Goal: Information Seeking & Learning: Learn about a topic

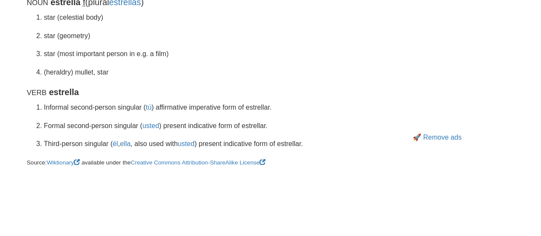
scroll to position [286, 0]
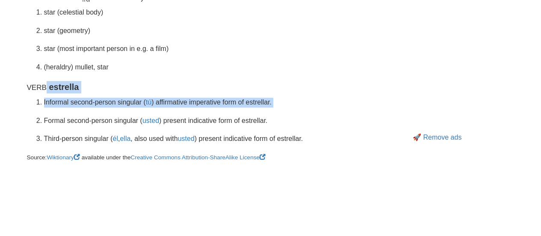
drag, startPoint x: 48, startPoint y: 87, endPoint x: 297, endPoint y: 108, distance: 250.5
copy div "estrella Informal second-person singular ( tú ) affirmative imperative form of …"
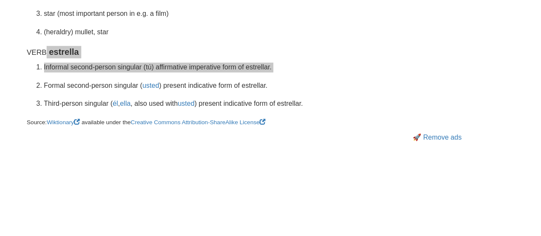
scroll to position [306, 0]
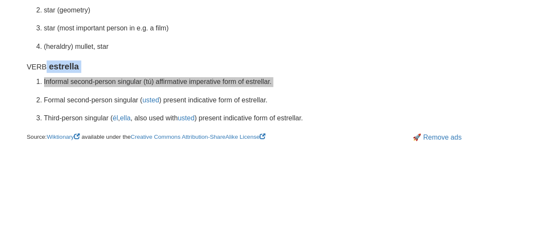
click at [283, 84] on li "Informal second-person singular ( tú ) affirmative imperative form of estrellar." at bounding box center [196, 82] width 304 height 10
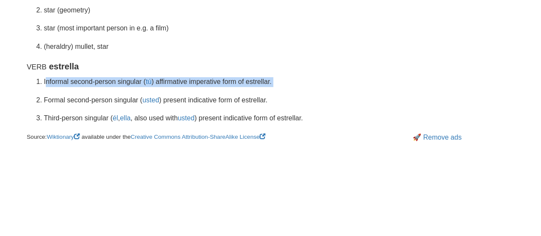
drag, startPoint x: 268, startPoint y: 99, endPoint x: 76, endPoint y: 85, distance: 192.3
click at [76, 85] on ol "Informal second-person singular ( tú ) affirmative imperative form of estrellar…" at bounding box center [187, 100] width 321 height 47
click at [272, 100] on li "Formal second-person singular ( usted ) present indicative form of estrellar." at bounding box center [196, 100] width 304 height 10
drag, startPoint x: 272, startPoint y: 100, endPoint x: 93, endPoint y: 74, distance: 180.8
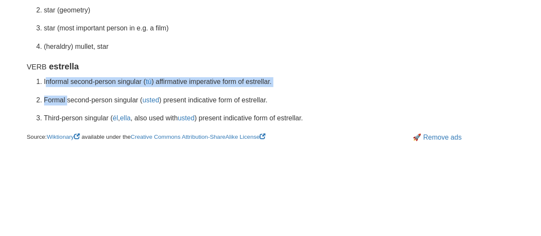
click at [270, 102] on li "Formal second-person singular ( usted ) present indicative form of estrellar." at bounding box center [196, 100] width 304 height 10
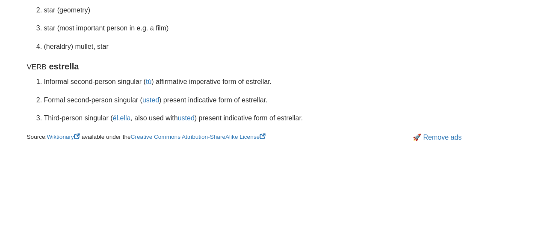
click at [270, 102] on li "Formal second-person singular ( usted ) present indicative form of estrellar." at bounding box center [196, 100] width 304 height 10
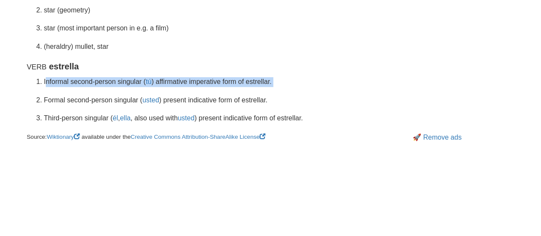
drag, startPoint x: 270, startPoint y: 102, endPoint x: 188, endPoint y: 86, distance: 83.4
click at [188, 86] on ol "Informal second-person singular ( tú ) affirmative imperative form of estrellar…" at bounding box center [187, 100] width 321 height 47
click at [269, 102] on li "Formal second-person singular ( usted ) present indicative form of estrellar." at bounding box center [196, 100] width 304 height 10
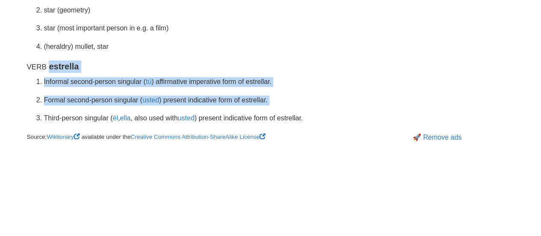
drag, startPoint x: 49, startPoint y: 68, endPoint x: 272, endPoint y: 105, distance: 226.0
copy div "estrella Informal second-person singular ( tú ) affirmative imperative form of …"
